Goal: Task Accomplishment & Management: Use online tool/utility

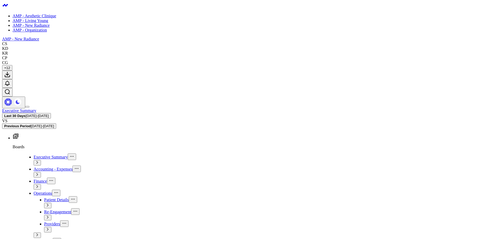
click at [49, 114] on span "[DATE] - [DATE]" at bounding box center [37, 116] width 23 height 4
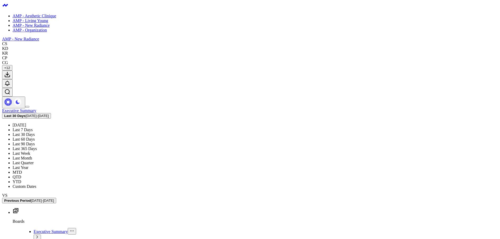
click at [22, 170] on link "MTD" at bounding box center [17, 172] width 9 height 4
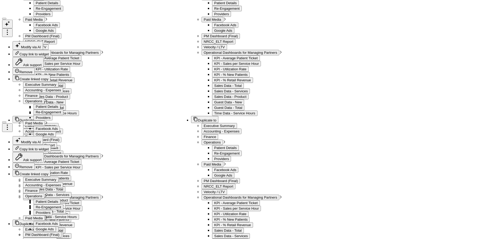
scroll to position [603, 0]
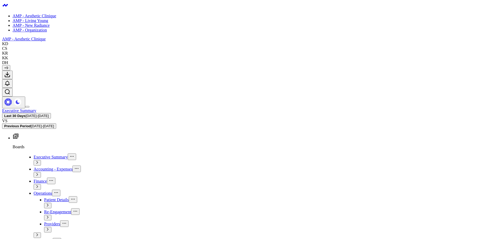
click at [49, 114] on span "[DATE] - [DATE]" at bounding box center [37, 116] width 23 height 4
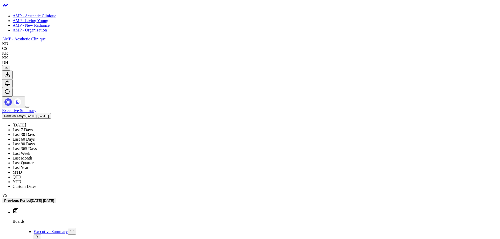
click at [22, 170] on link "MTD" at bounding box center [17, 172] width 9 height 4
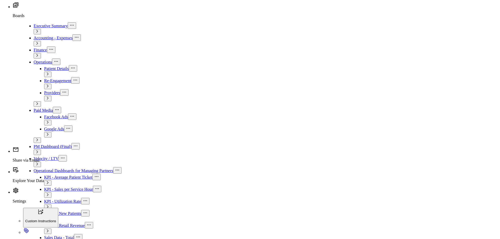
scroll to position [184, 0]
